Goal: Transaction & Acquisition: Obtain resource

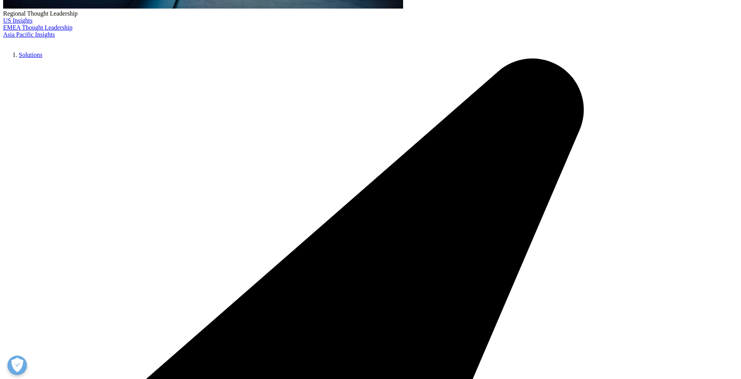
scroll to position [351, 0]
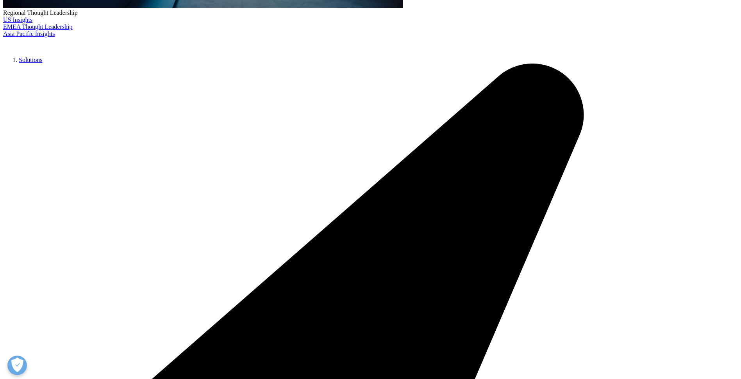
type input "Vincen"
type input "Ll"
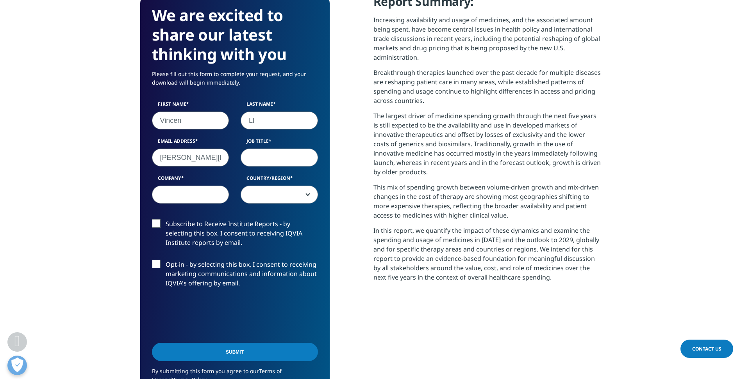
type input "vincent.luu@kp.org"
type input "K"
type input "Analyst"
type input "Kaiser"
click at [251, 185] on label "Country/Region" at bounding box center [279, 180] width 77 height 11
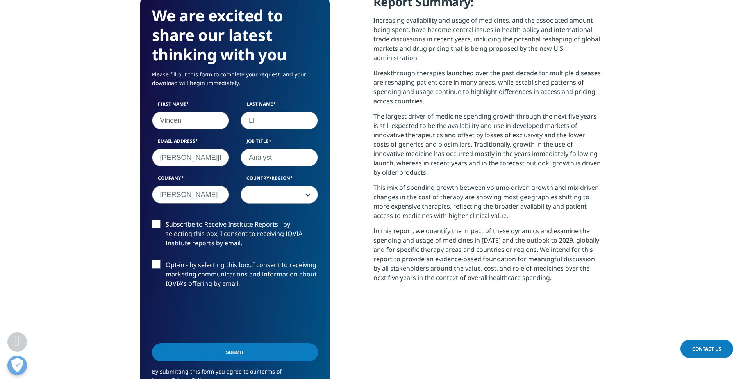
click at [241, 186] on select "United States Canada United Kingdom Afghanistan Albania Algeria American Samoa …" at bounding box center [241, 186] width 0 height 0
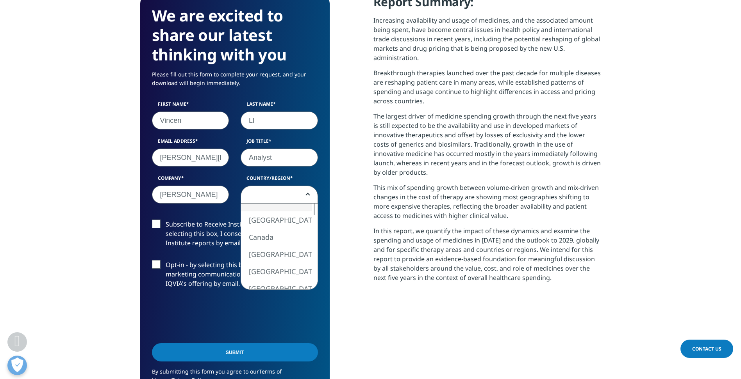
click at [274, 198] on span at bounding box center [279, 195] width 77 height 18
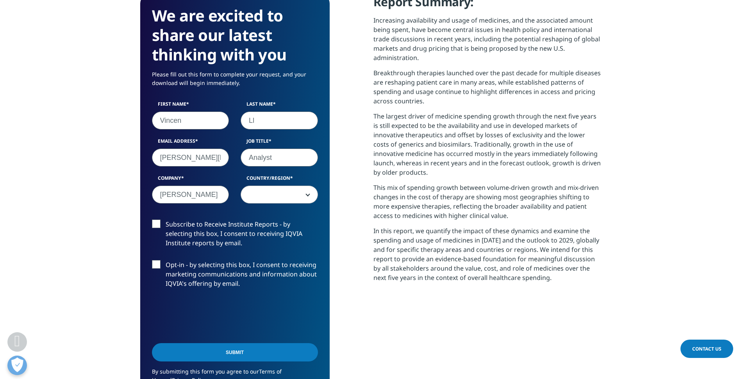
click at [274, 198] on span at bounding box center [279, 195] width 77 height 18
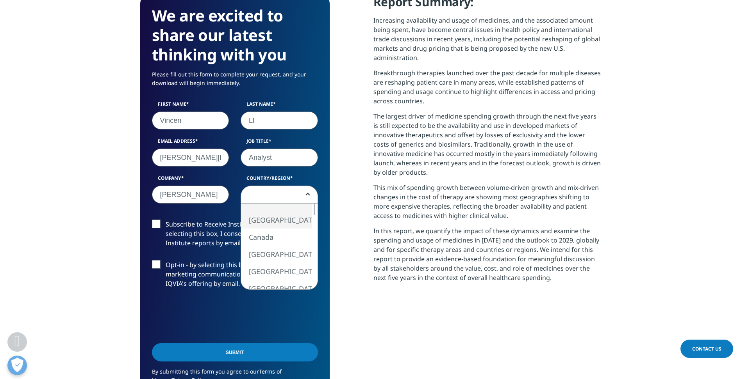
select select "[GEOGRAPHIC_DATA]"
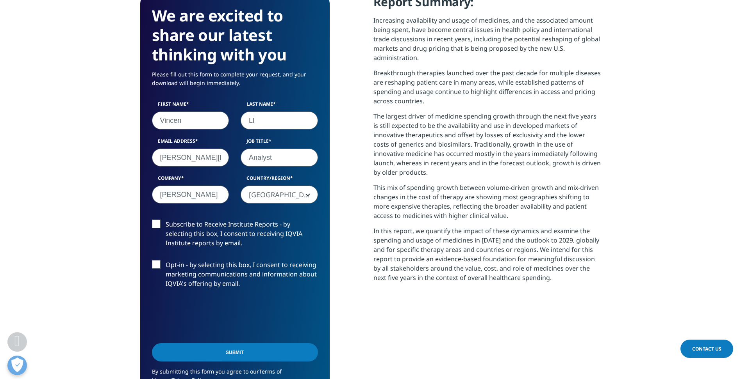
scroll to position [390, 0]
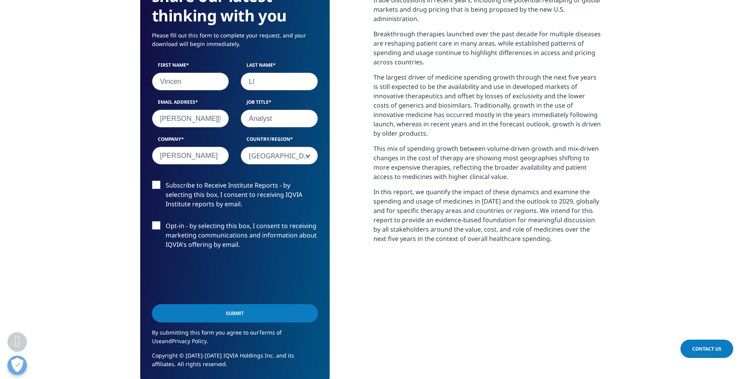
click at [226, 314] on input "Submit" at bounding box center [235, 314] width 166 height 18
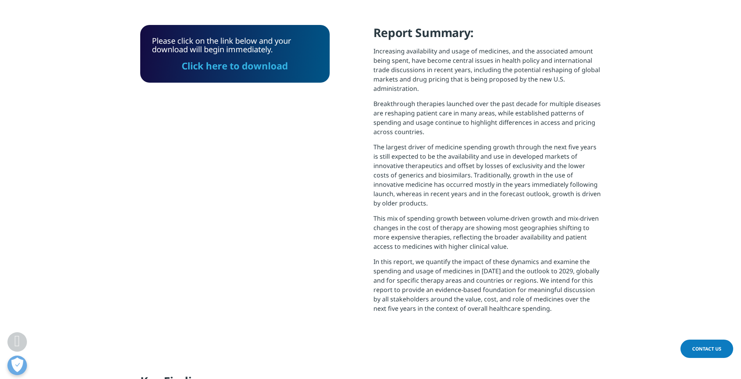
scroll to position [240, 0]
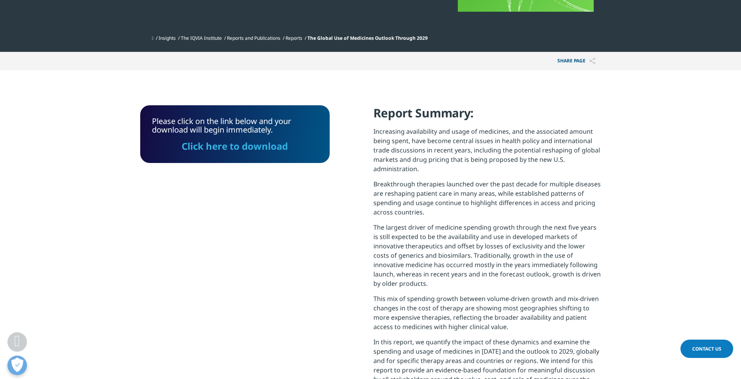
click at [233, 148] on link "Click here to download" at bounding box center [235, 146] width 106 height 13
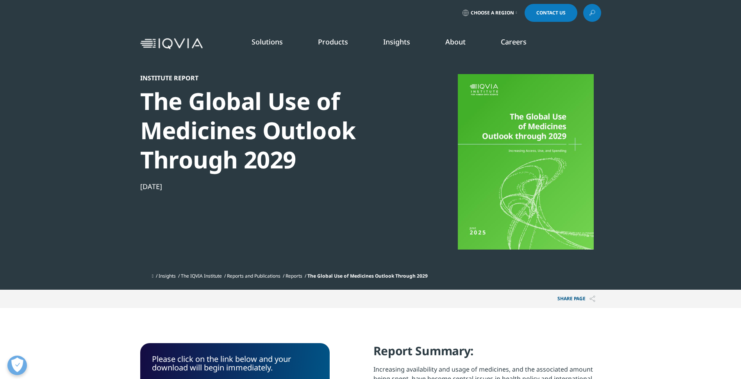
scroll to position [0, 0]
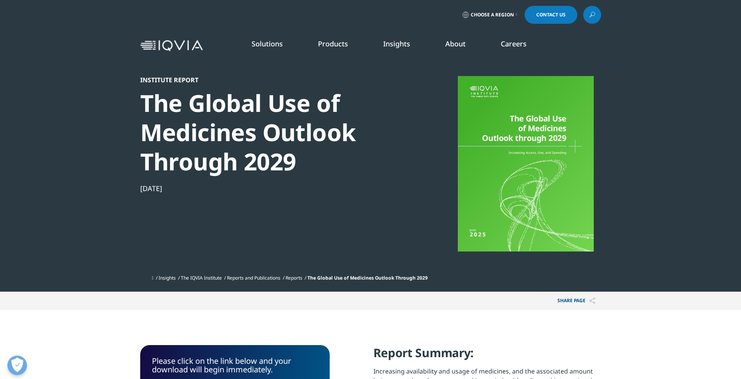
click at [224, 141] on link "SEE LATEST REPORTS" at bounding box center [264, 142] width 154 height 7
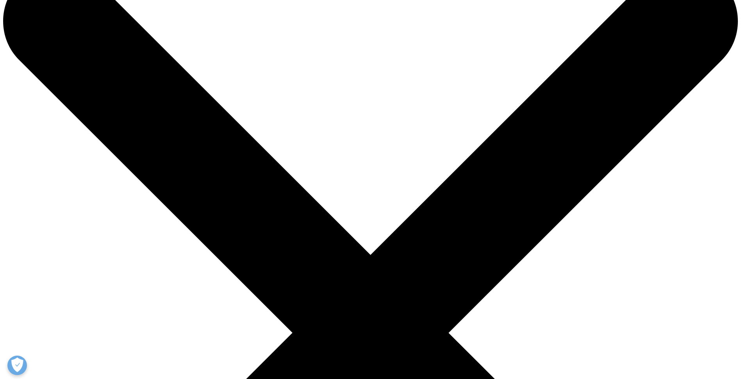
scroll to position [109, 0]
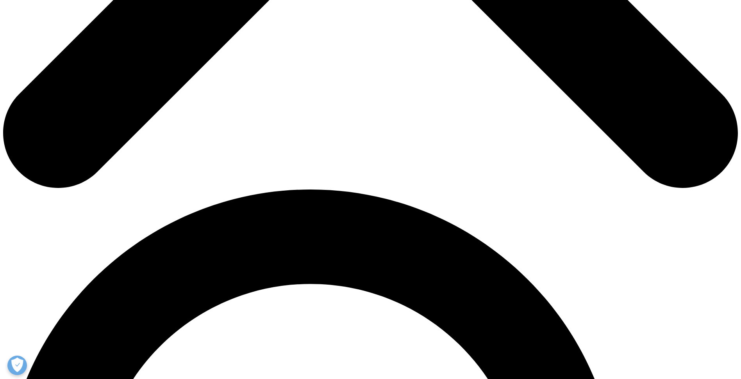
scroll to position [597, 0]
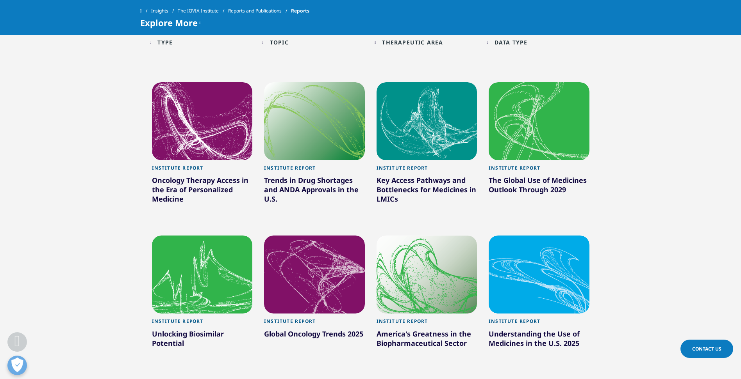
scroll to position [387, 0]
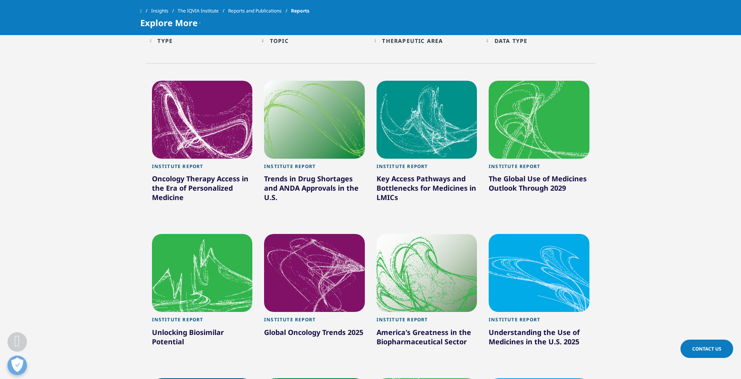
click at [308, 288] on div at bounding box center [314, 273] width 101 height 78
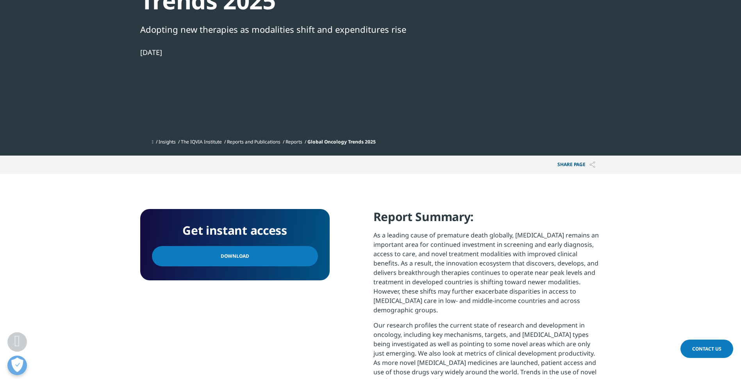
scroll to position [195, 0]
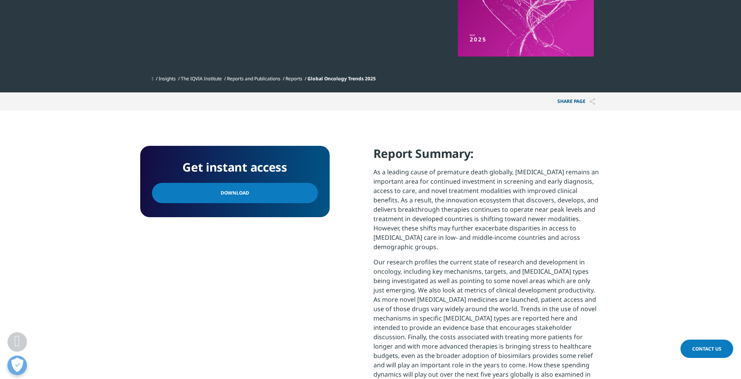
click at [225, 196] on span "Download" at bounding box center [235, 193] width 29 height 9
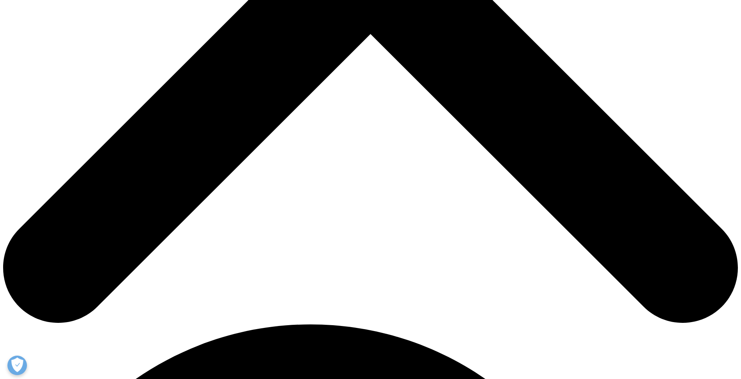
scroll to position [387, 0]
